Goal: Find specific page/section: Find specific page/section

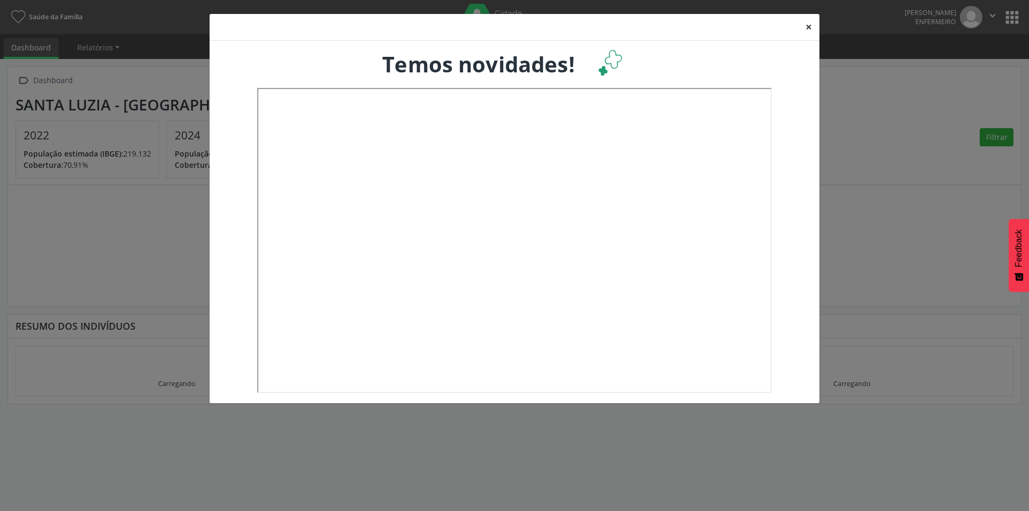
click at [807, 28] on button "×" at bounding box center [808, 27] width 21 height 26
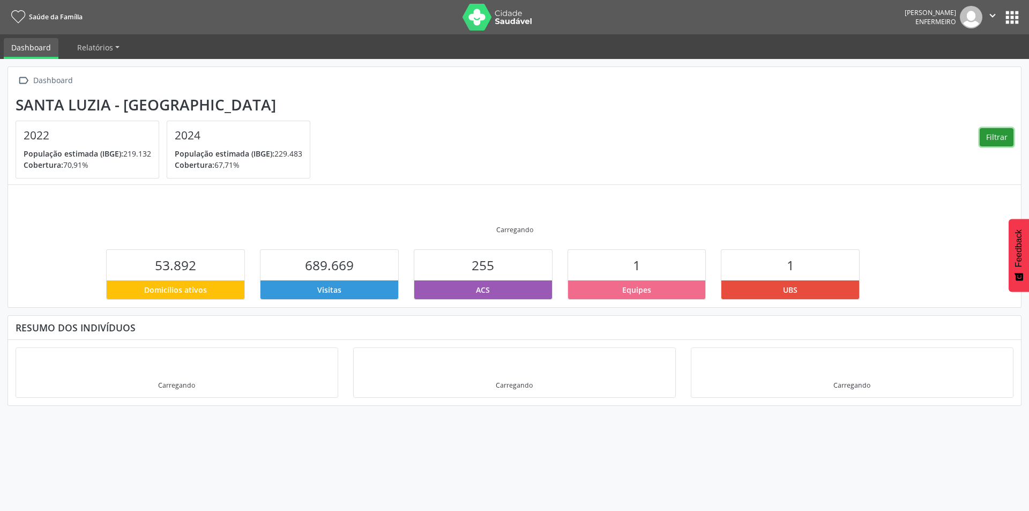
click at [1001, 130] on button "Filtrar" at bounding box center [997, 137] width 34 height 18
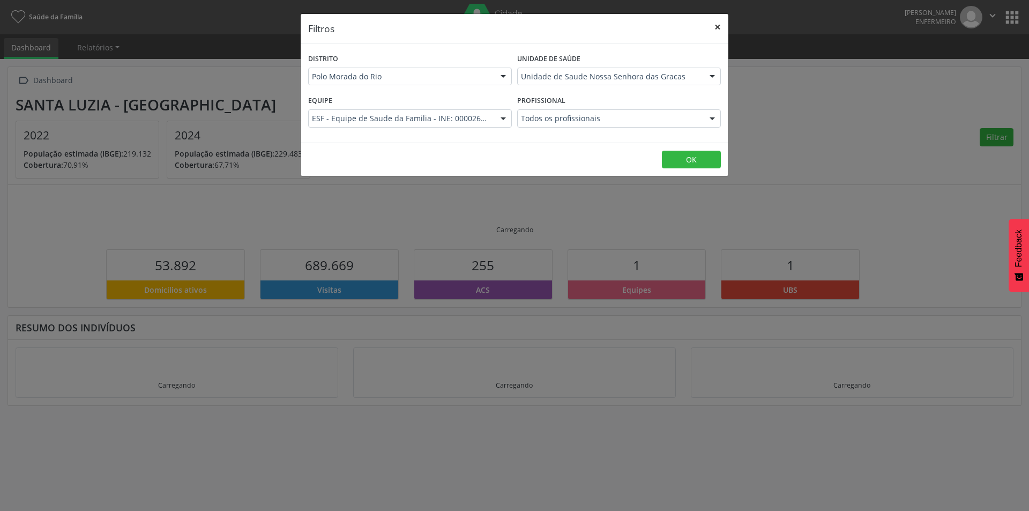
click at [713, 27] on button "×" at bounding box center [717, 27] width 21 height 26
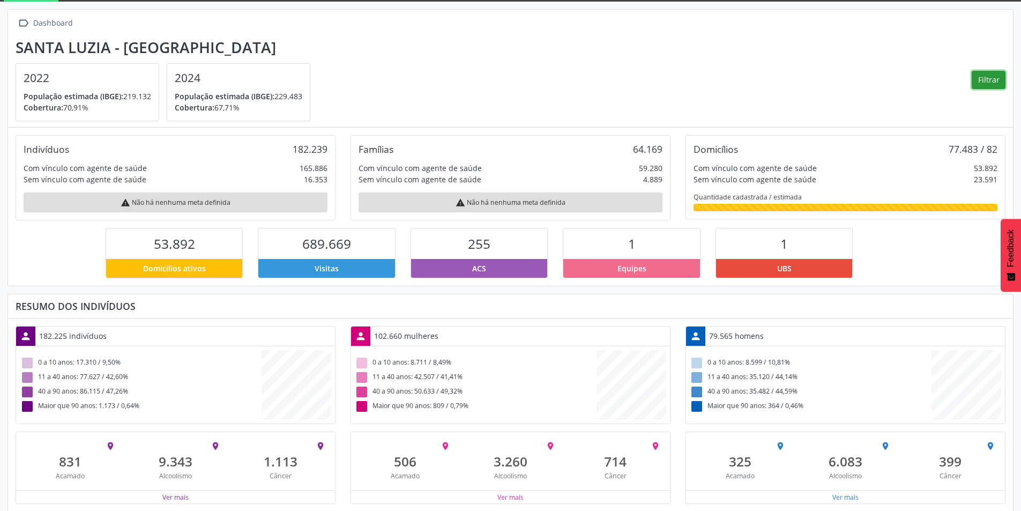
scroll to position [66, 0]
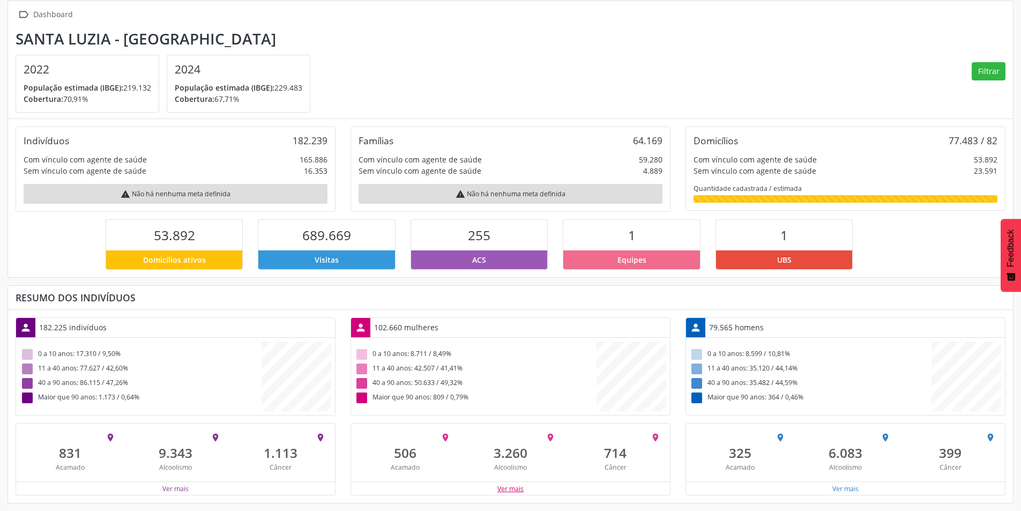
click at [504, 487] on button "Ver mais" at bounding box center [510, 488] width 27 height 10
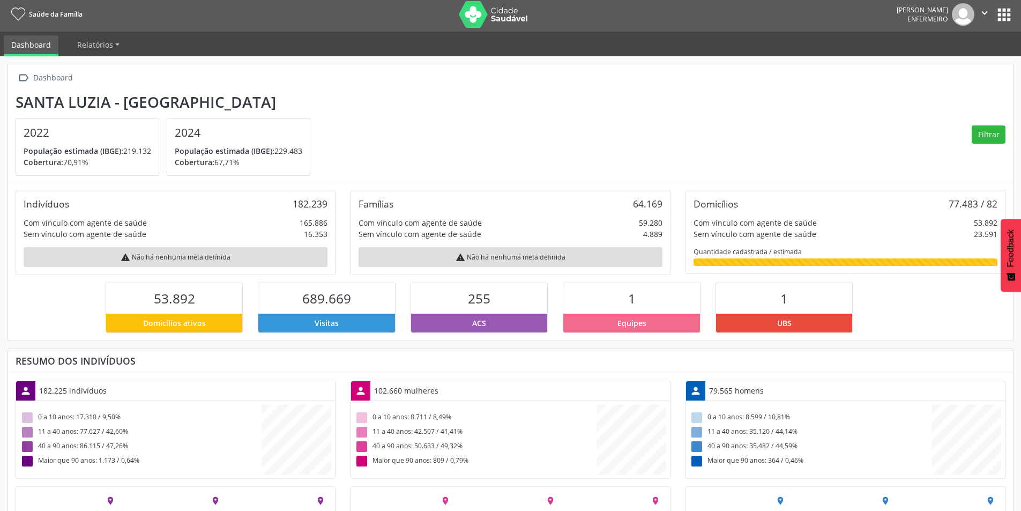
scroll to position [0, 0]
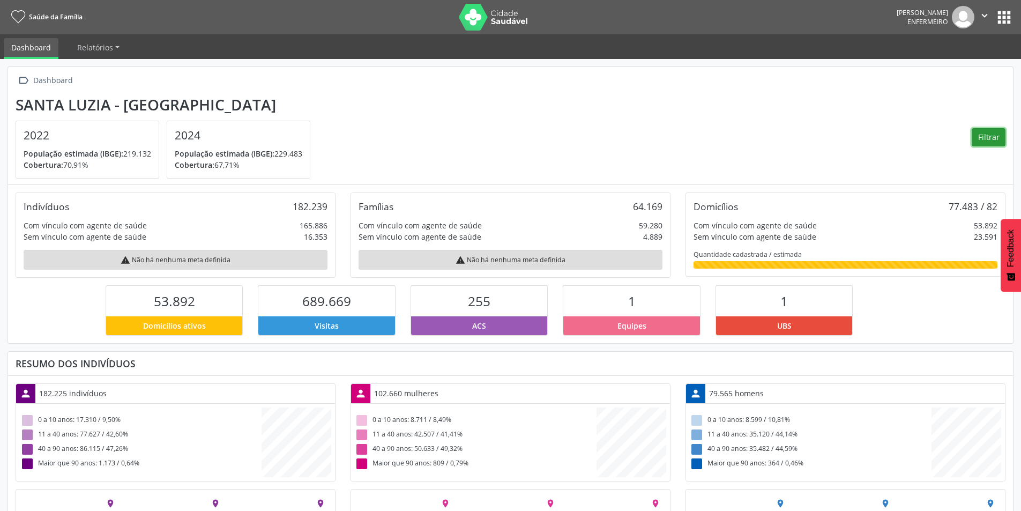
click at [973, 144] on button "Filtrar" at bounding box center [989, 137] width 34 height 18
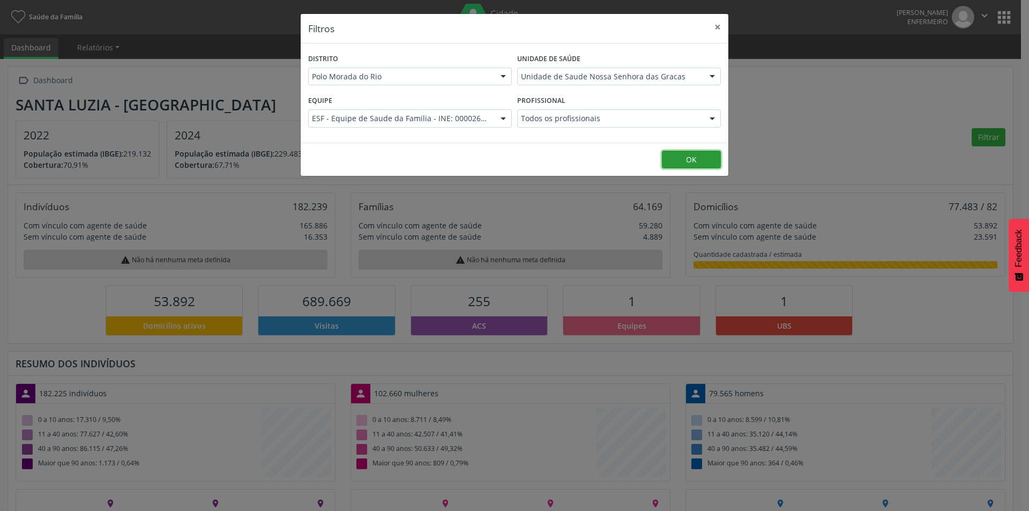
click at [714, 163] on button "OK" at bounding box center [691, 160] width 59 height 18
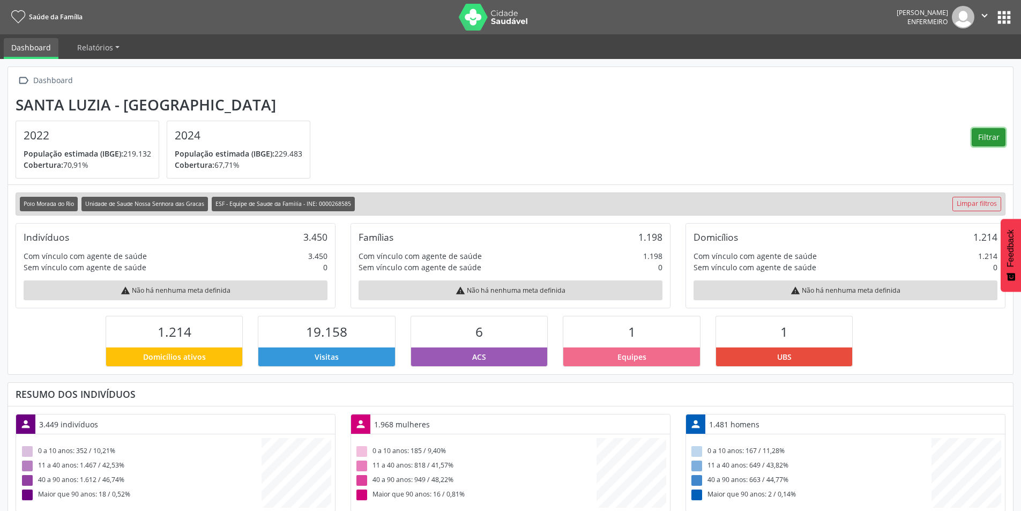
scroll to position [178, 335]
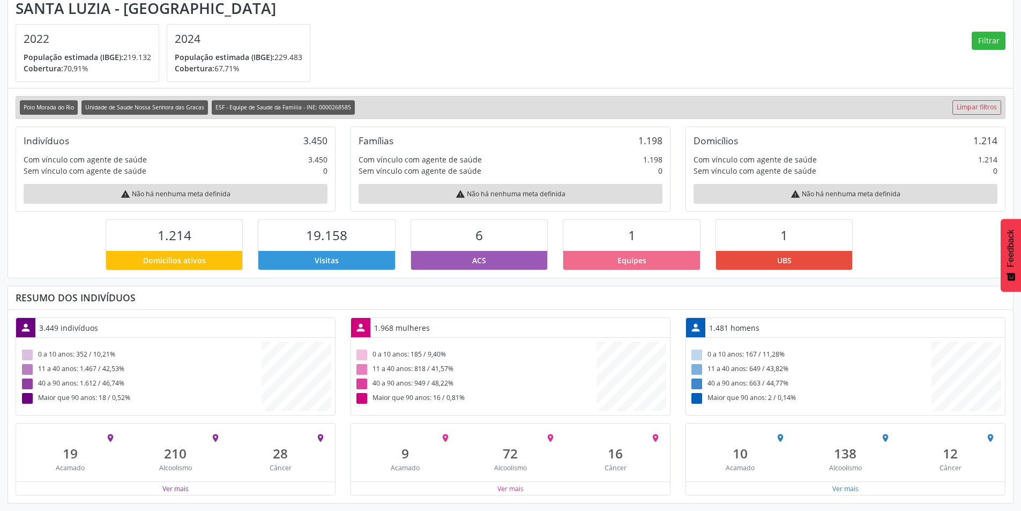
click at [456, 489] on div "Ver mais" at bounding box center [510, 487] width 319 height 13
click at [512, 492] on button "Ver mais" at bounding box center [510, 488] width 27 height 10
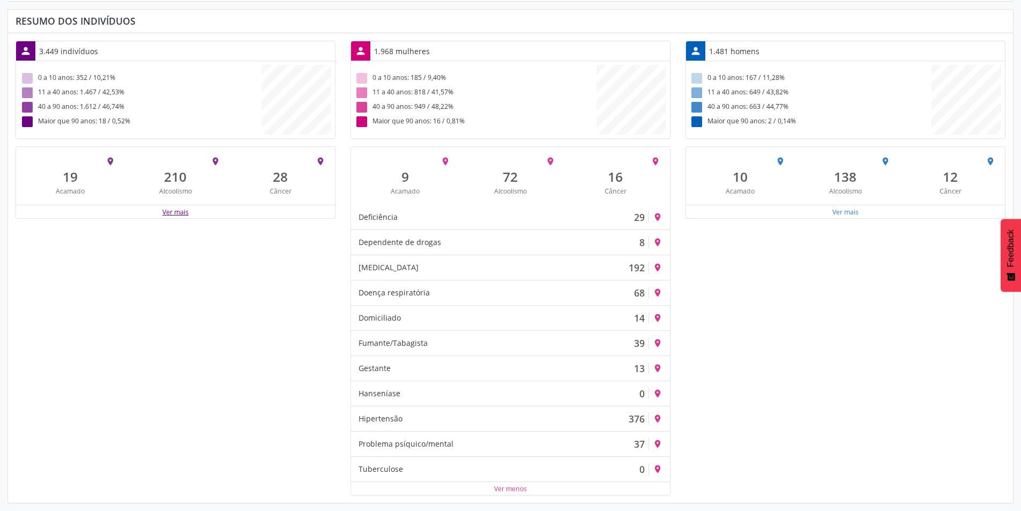
click at [183, 209] on button "Ver mais" at bounding box center [175, 212] width 27 height 10
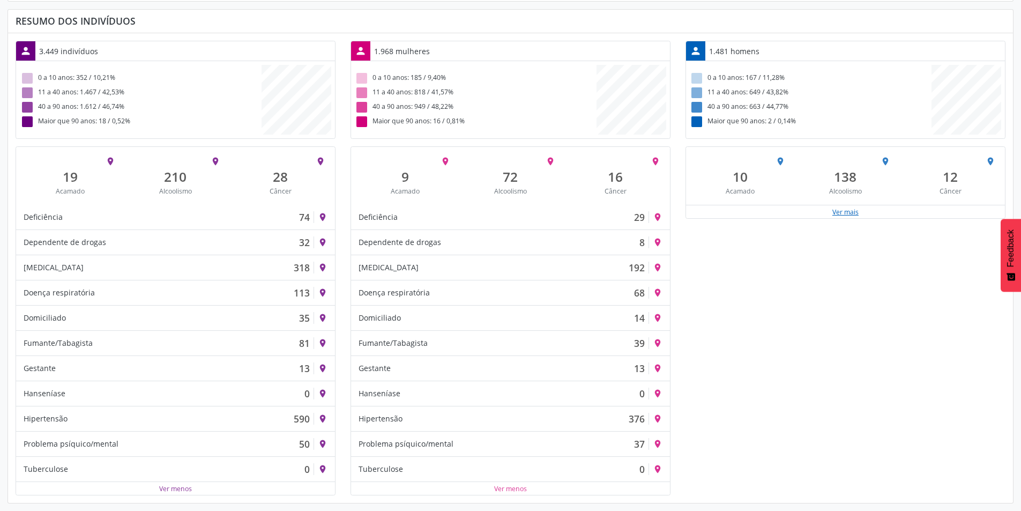
click at [834, 210] on button "Ver mais" at bounding box center [845, 212] width 27 height 10
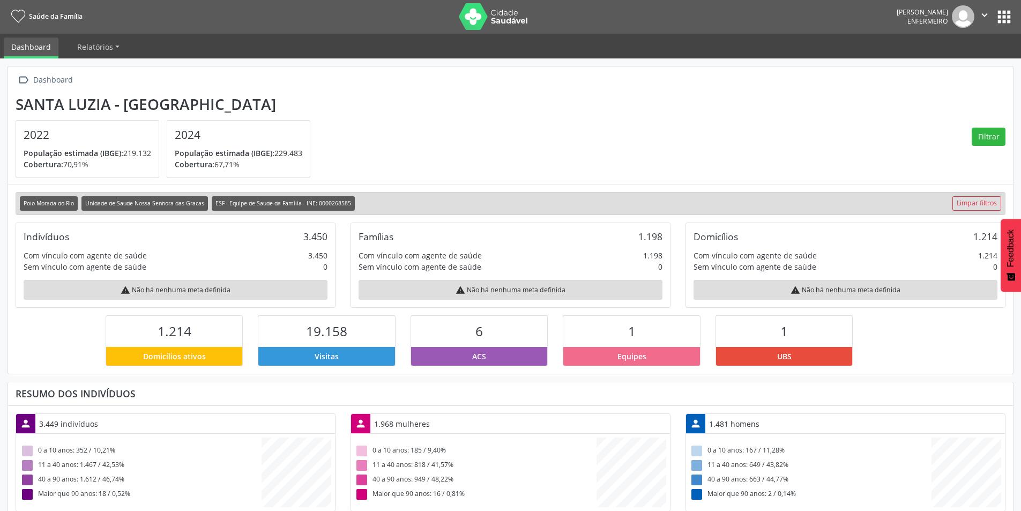
scroll to position [0, 0]
click at [986, 140] on button "Filtrar" at bounding box center [989, 137] width 34 height 18
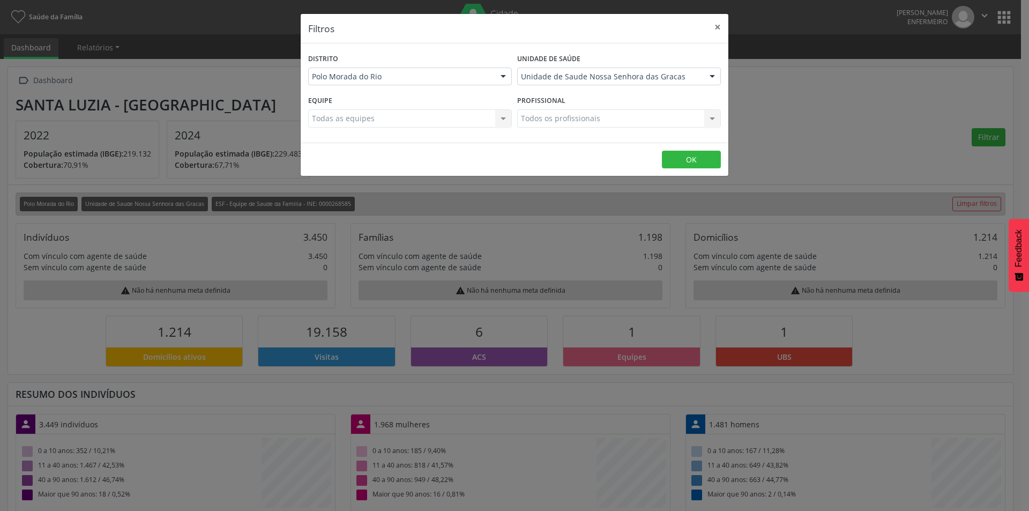
click at [557, 122] on div "Todos os profissionais Todos os profissionais Nenhum resultado encontrado para:…" at bounding box center [619, 118] width 204 height 18
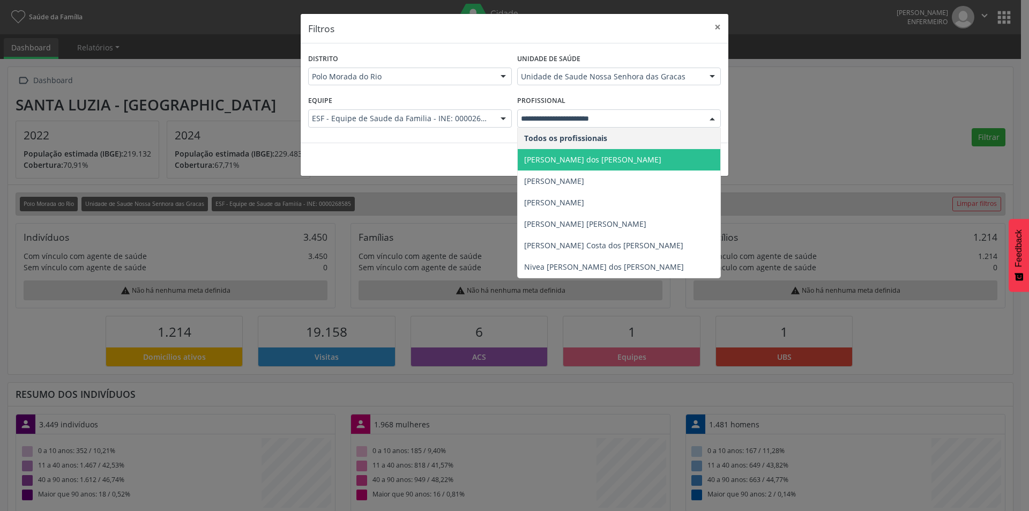
click at [534, 153] on span "[PERSON_NAME] dos [PERSON_NAME]" at bounding box center [619, 159] width 203 height 21
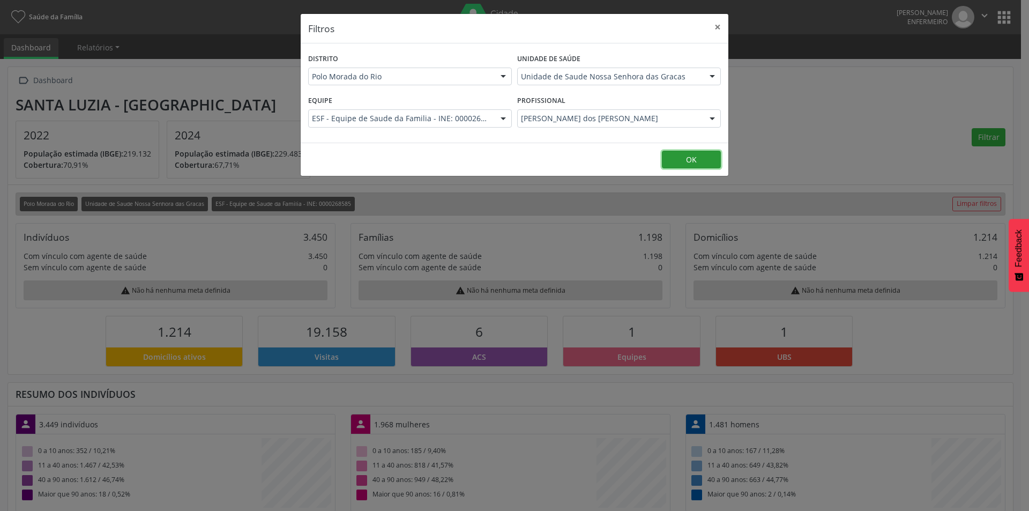
click at [681, 160] on button "OK" at bounding box center [691, 160] width 59 height 18
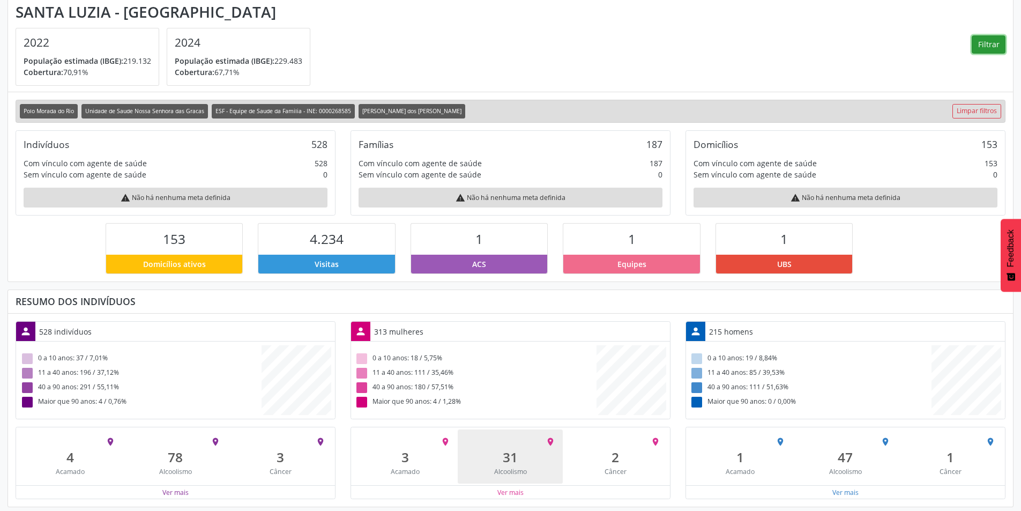
scroll to position [96, 0]
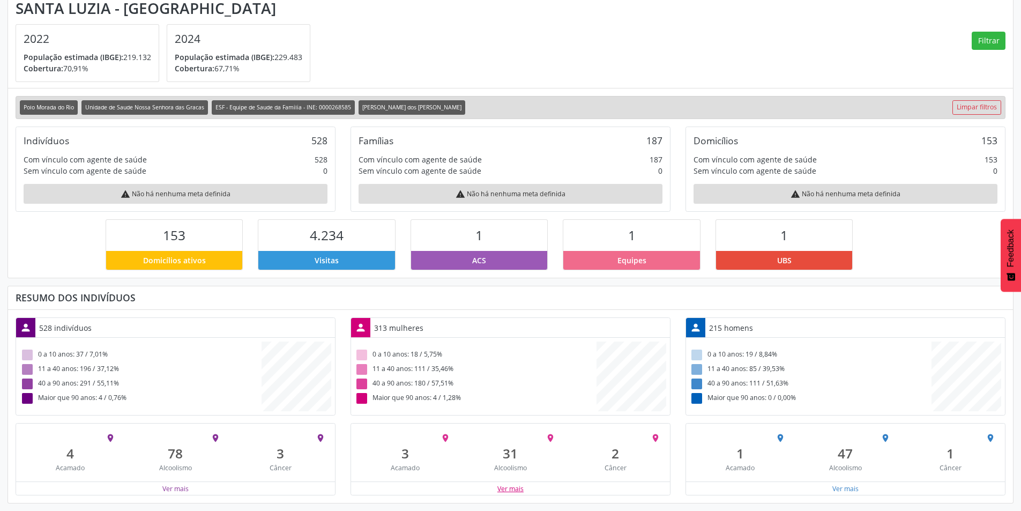
click at [517, 488] on button "Ver mais" at bounding box center [510, 488] width 27 height 10
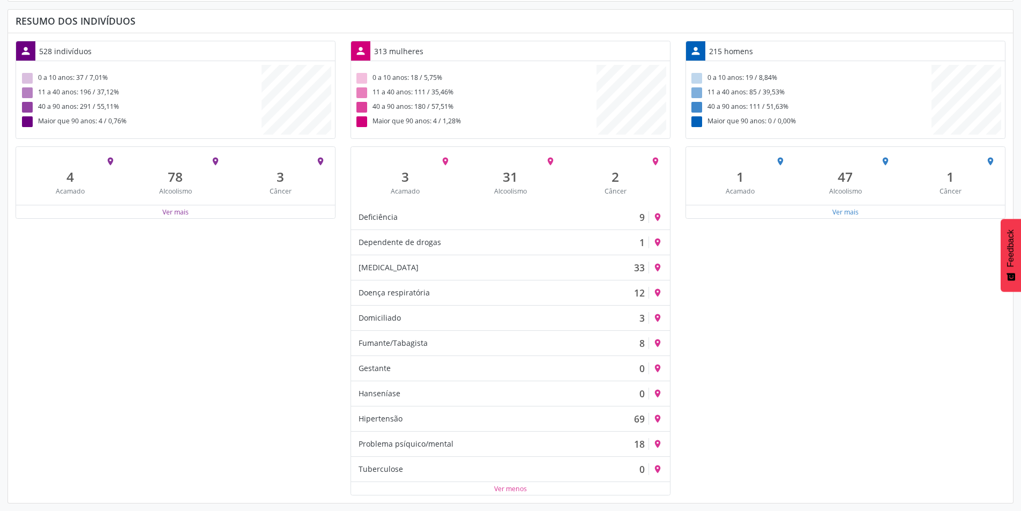
click at [138, 215] on div "Ver mais" at bounding box center [175, 211] width 319 height 13
click at [181, 213] on button "Ver mais" at bounding box center [175, 212] width 27 height 10
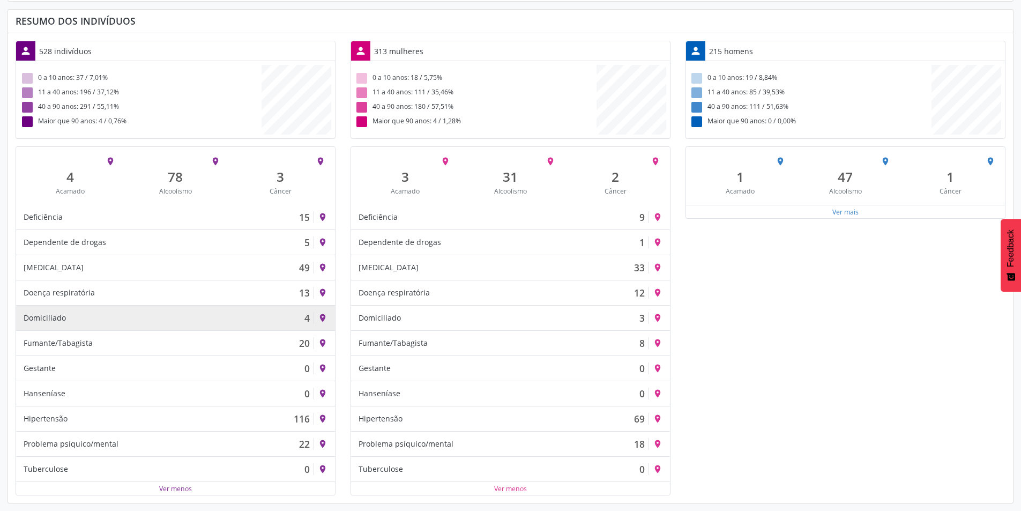
click at [316, 318] on div "place" at bounding box center [324, 317] width 21 height 17
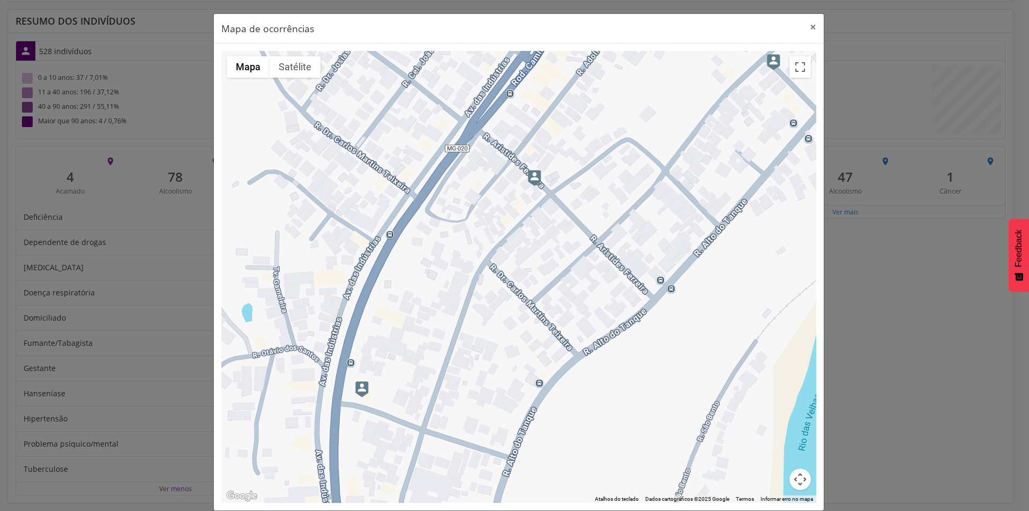
drag, startPoint x: 437, startPoint y: 279, endPoint x: 482, endPoint y: 222, distance: 72.5
click at [482, 222] on div at bounding box center [518, 277] width 595 height 452
click at [811, 24] on button "×" at bounding box center [812, 27] width 21 height 26
